Goal: Browse casually: Explore the website without a specific task or goal

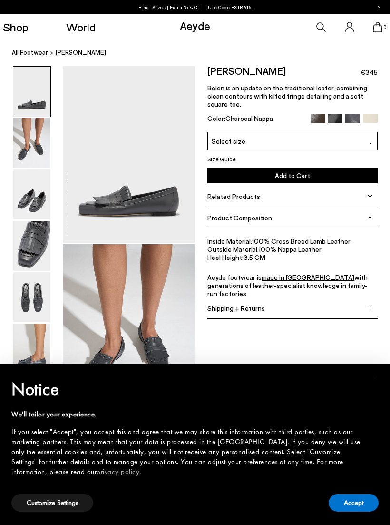
click at [31, 48] on link "All Footwear" at bounding box center [30, 53] width 36 height 10
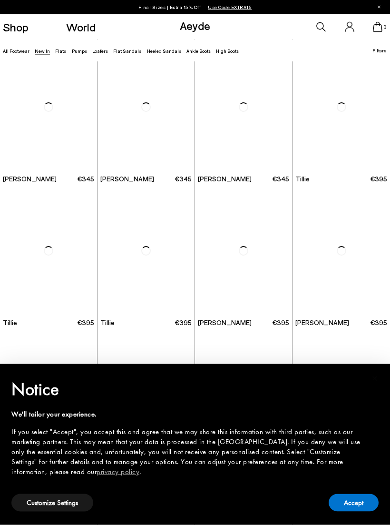
scroll to position [1023, 0]
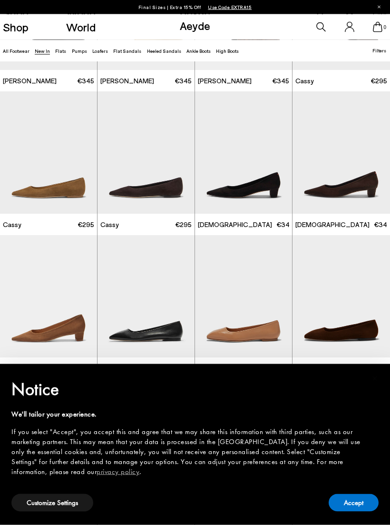
scroll to position [2269, 0]
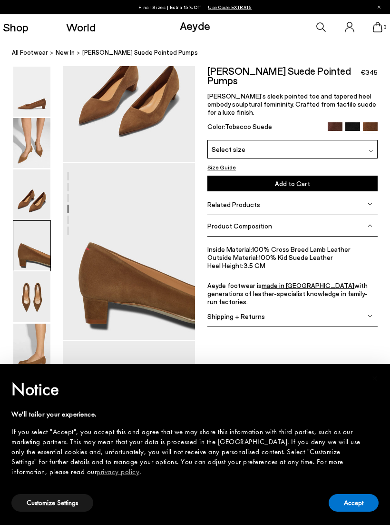
scroll to position [435, 0]
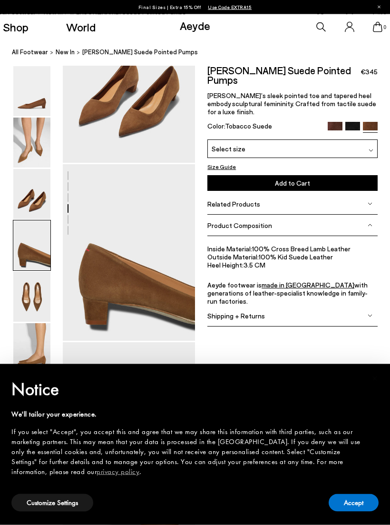
click at [354, 122] on img at bounding box center [352, 129] width 15 height 15
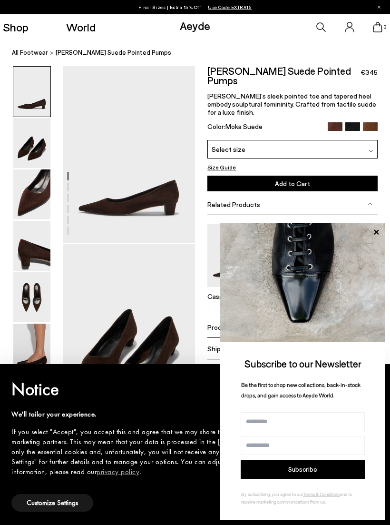
scroll to position [16, 0]
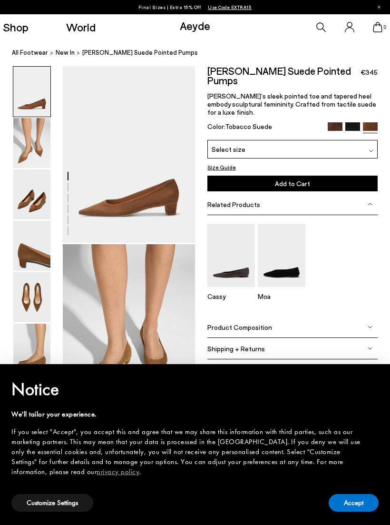
scroll to position [435, 0]
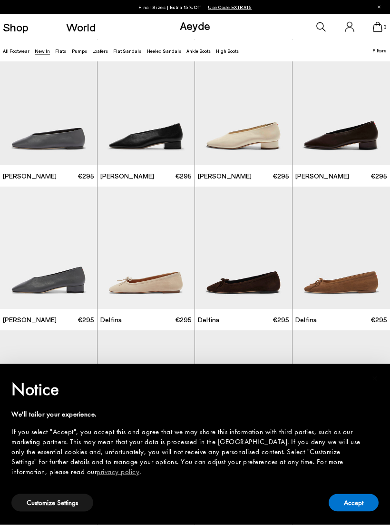
scroll to position [3180, 0]
